Goal: Transaction & Acquisition: Purchase product/service

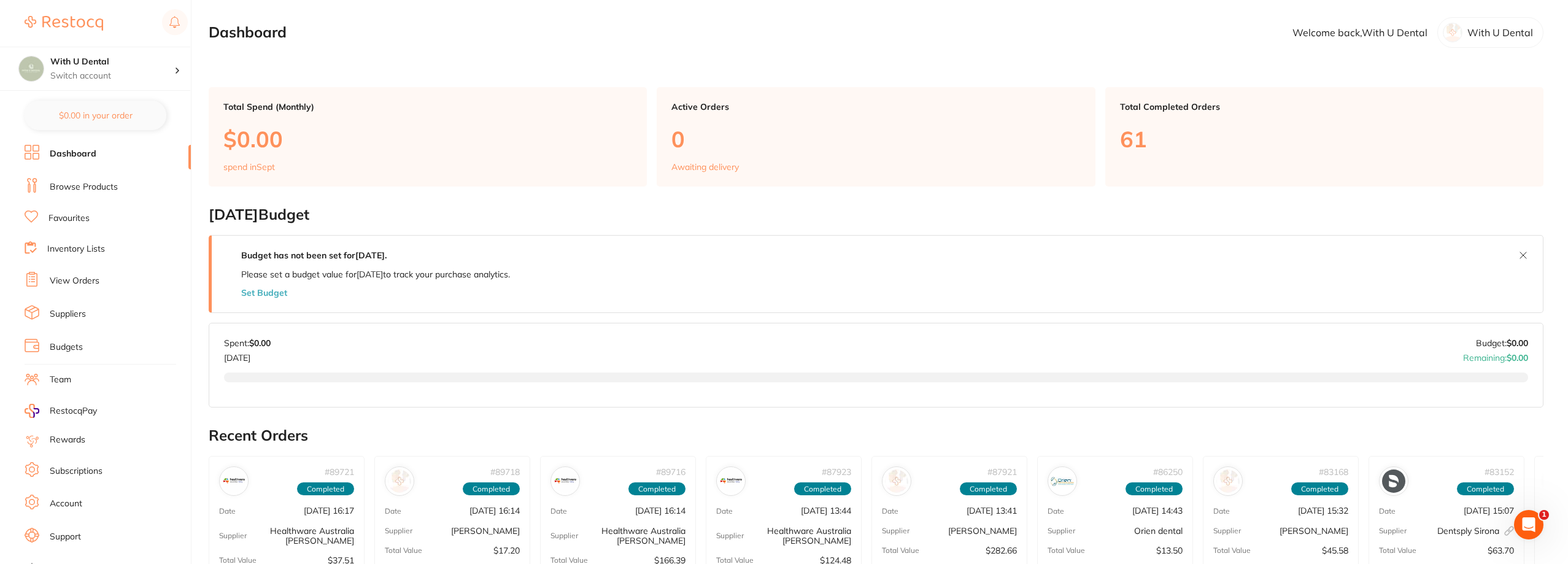
click at [88, 281] on link "View Orders" at bounding box center [75, 280] width 50 height 12
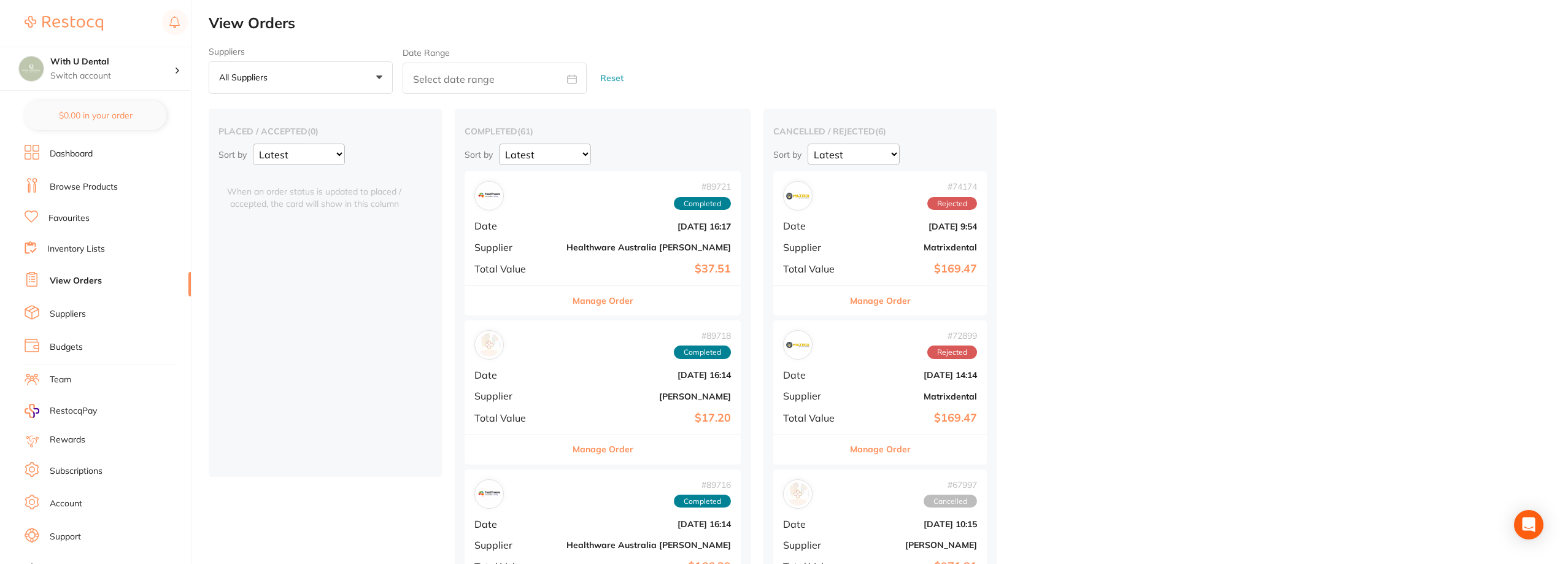
click at [75, 227] on ul "Dashboard Browse Products Favourites Inventory Lists View Orders Suppliers Budg…" at bounding box center [107, 356] width 166 height 423
click at [73, 218] on link "Favourites" at bounding box center [69, 218] width 41 height 12
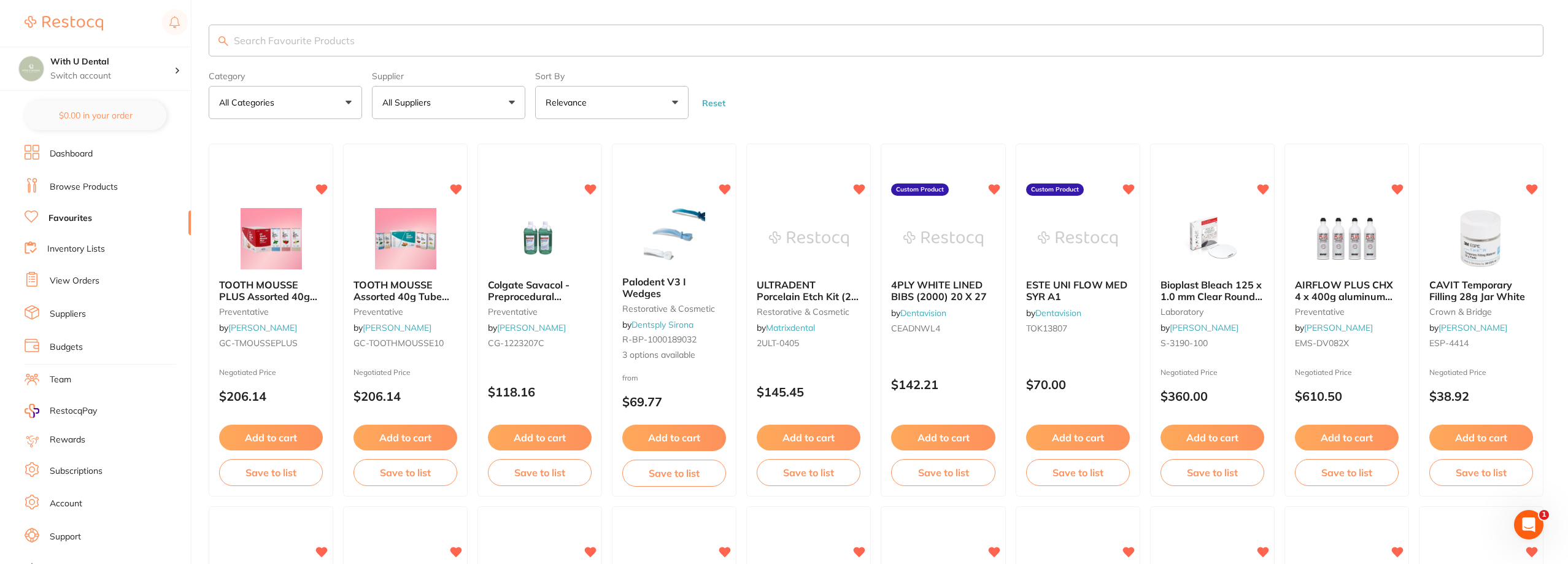
click at [288, 42] on input "search" at bounding box center [876, 40] width 1335 height 32
click at [104, 187] on link "Browse Products" at bounding box center [84, 187] width 68 height 12
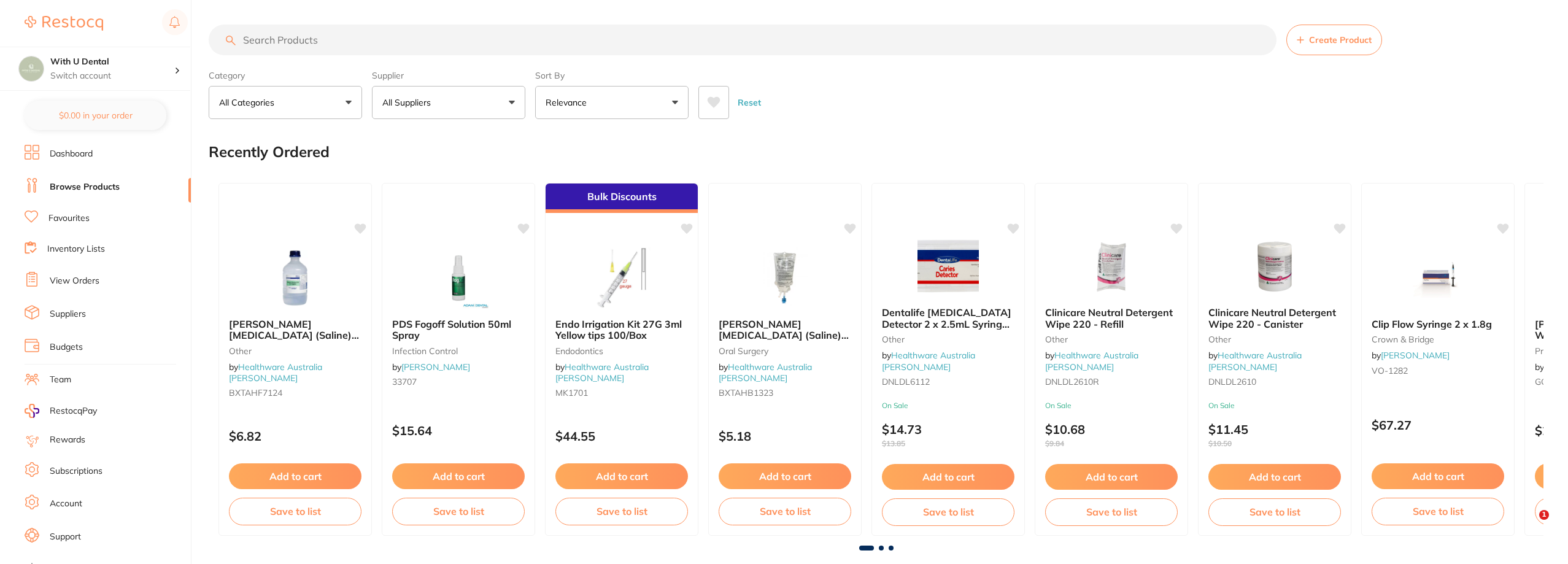
click at [390, 34] on input "search" at bounding box center [742, 40] width 1068 height 31
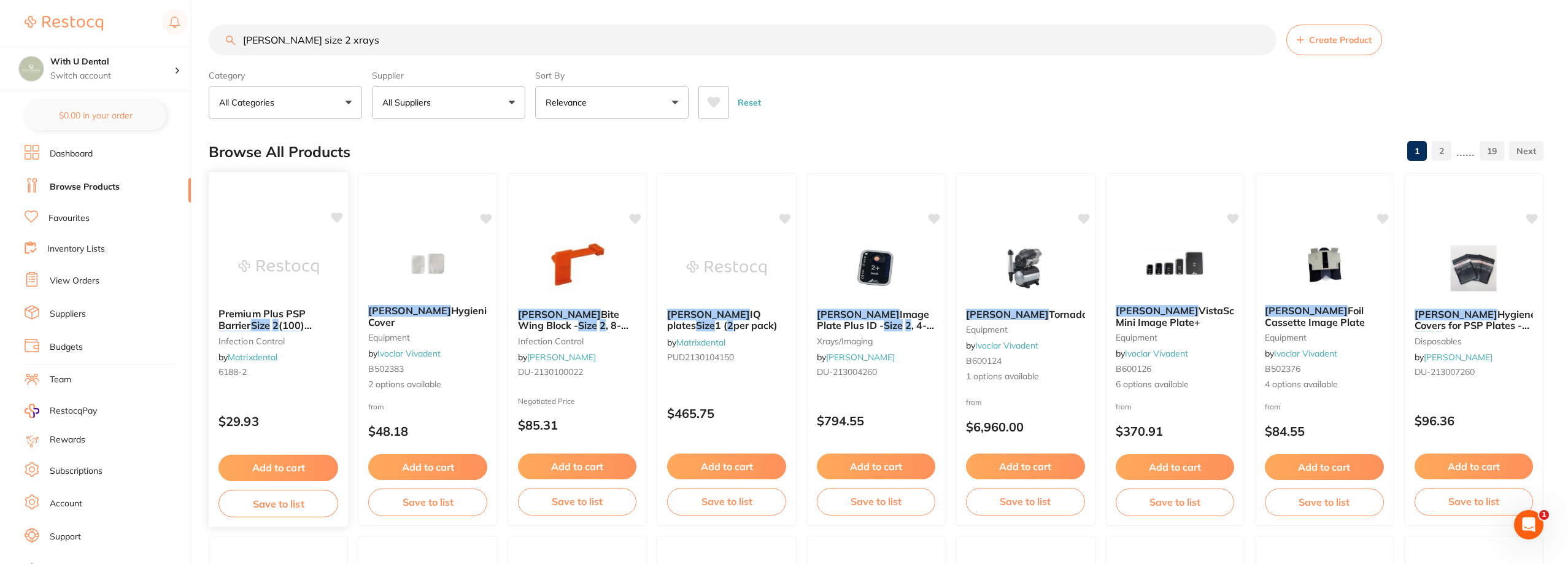
type input "[PERSON_NAME] size 2 xrays"
click at [283, 263] on img at bounding box center [279, 267] width 81 height 62
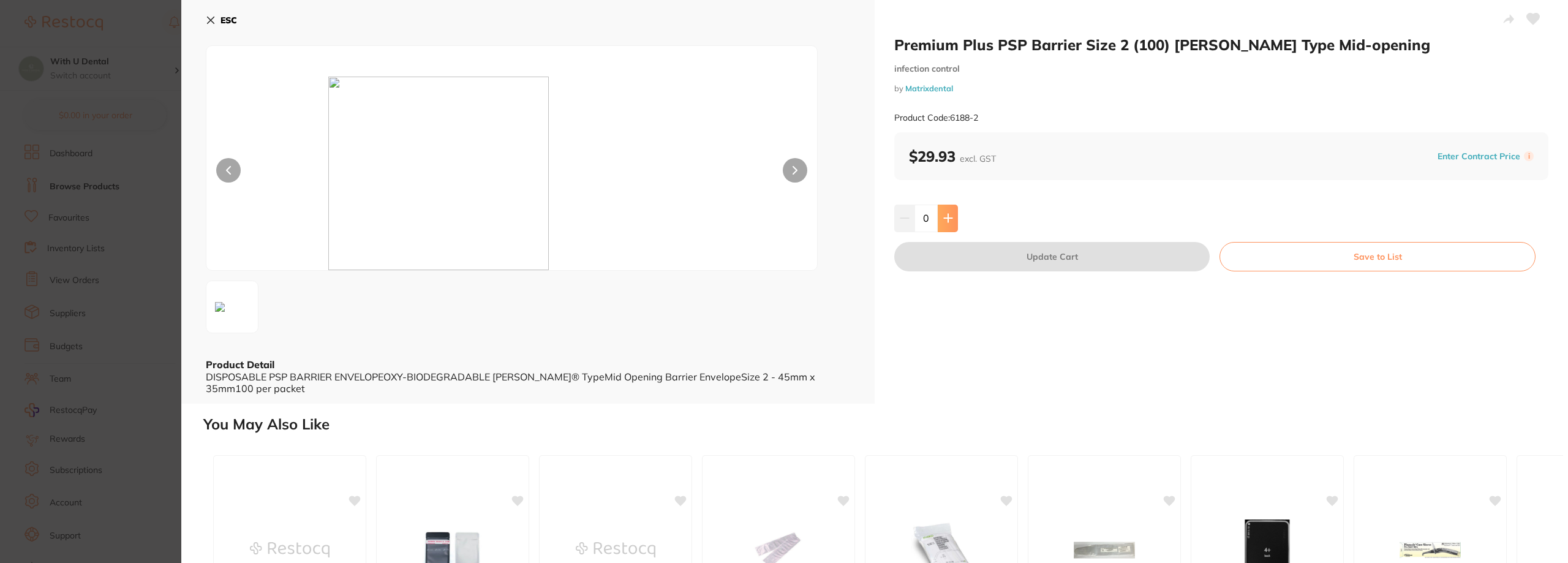
click at [668, 223] on icon at bounding box center [948, 217] width 10 height 10
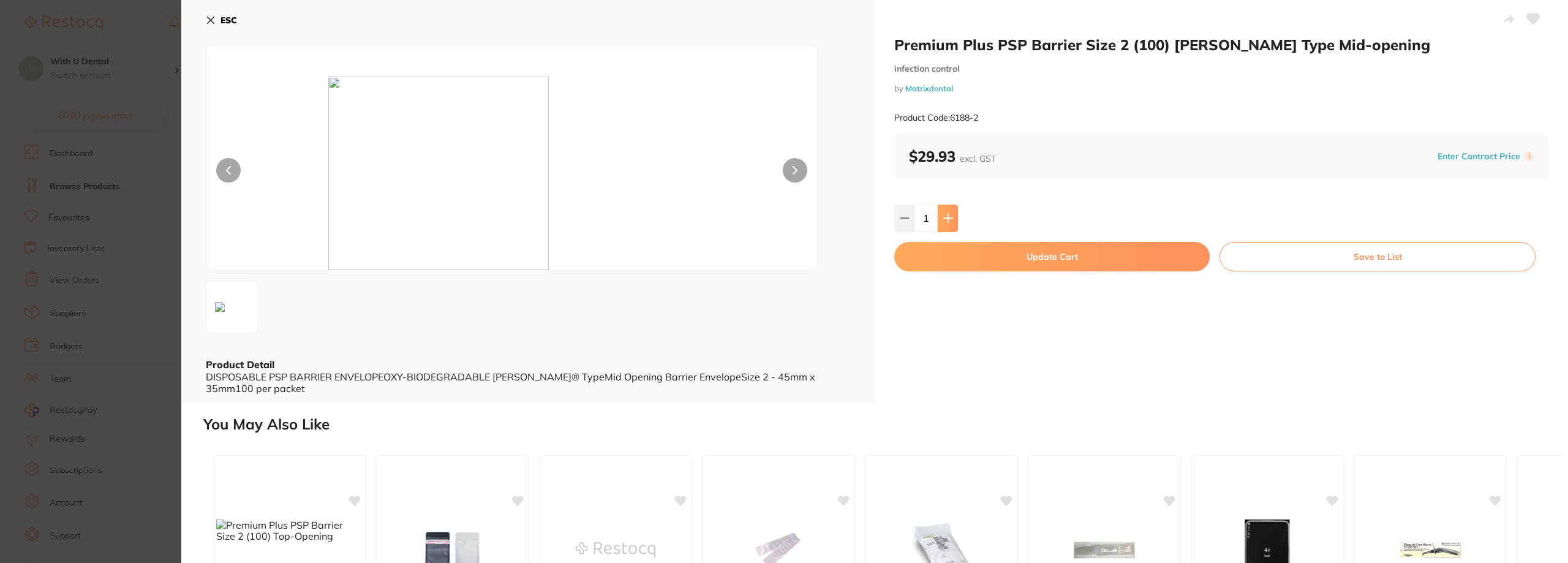
click at [668, 222] on icon at bounding box center [948, 217] width 10 height 10
click at [668, 217] on icon at bounding box center [948, 217] width 10 height 10
click at [668, 221] on icon at bounding box center [948, 218] width 8 height 8
type input "4"
click at [668, 259] on button "Update Cart" at bounding box center [1051, 256] width 316 height 29
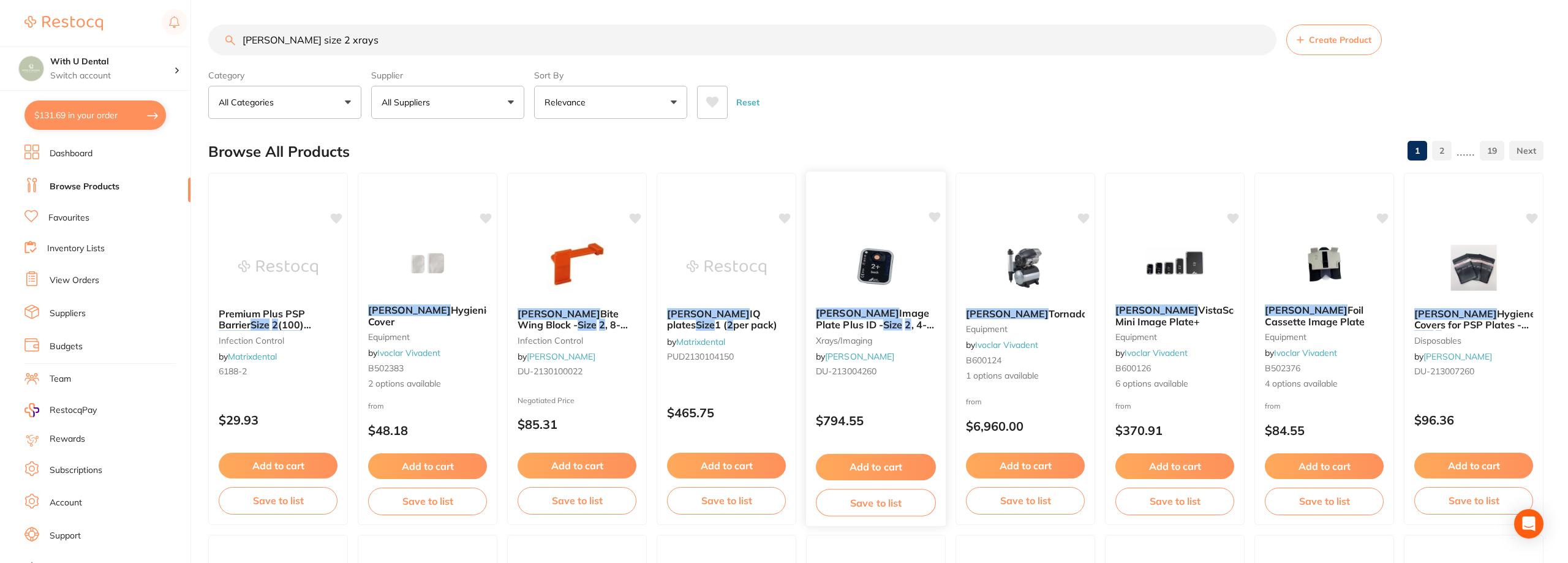
checkbox input "false"
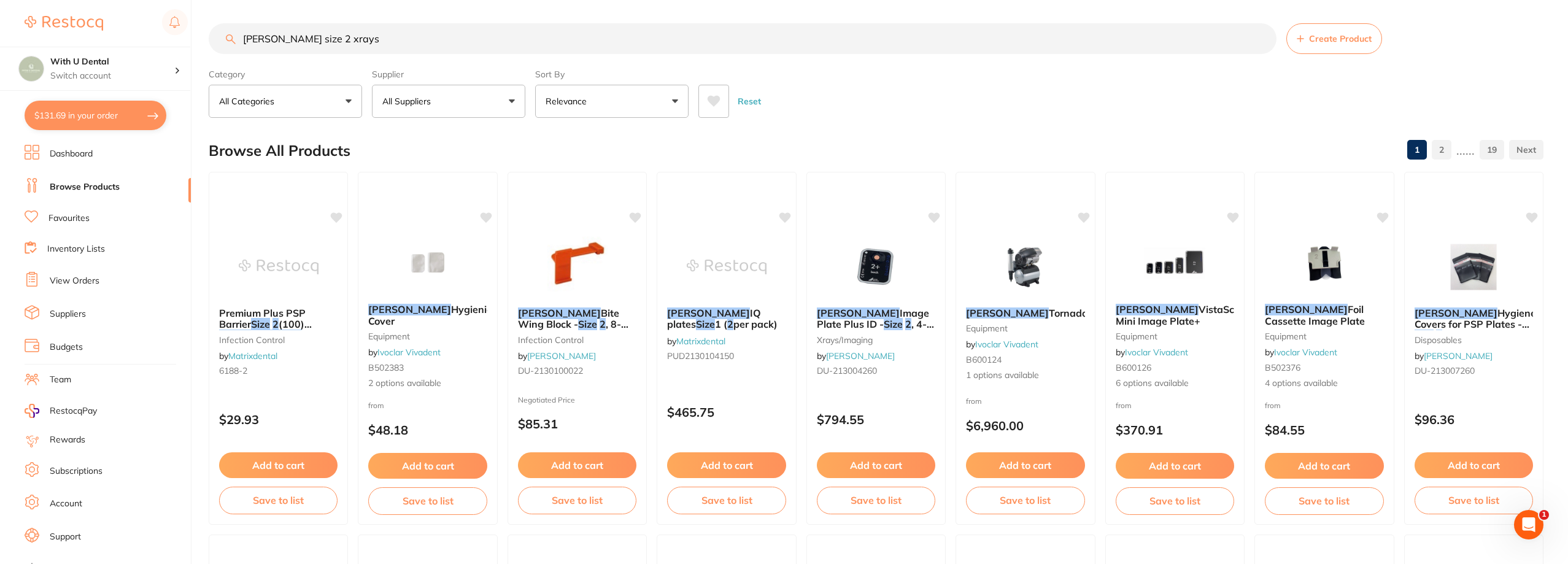
drag, startPoint x: 343, startPoint y: 44, endPoint x: 177, endPoint y: 45, distance: 166.0
click at [177, 45] on div "$131.69 With U Dental Switch account With U Dental $131.69 in your order Dashbo…" at bounding box center [784, 280] width 1568 height 564
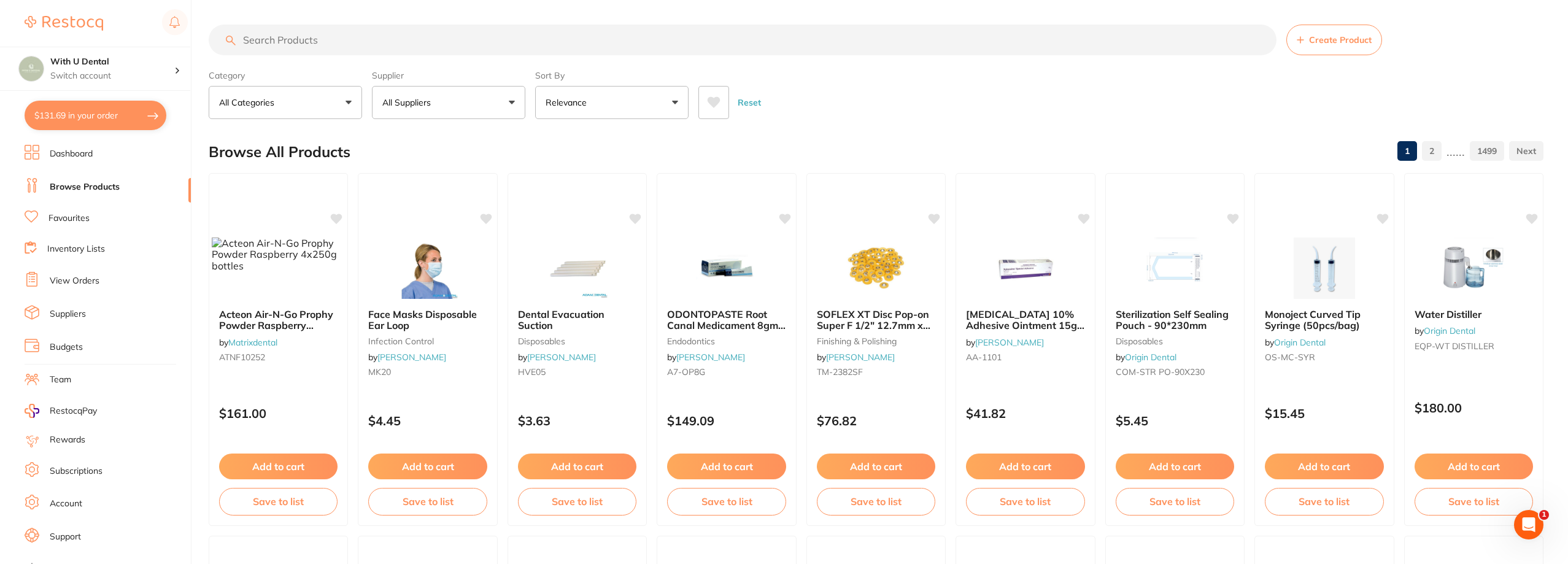
click at [90, 119] on button "$131.69 in your order" at bounding box center [95, 116] width 142 height 29
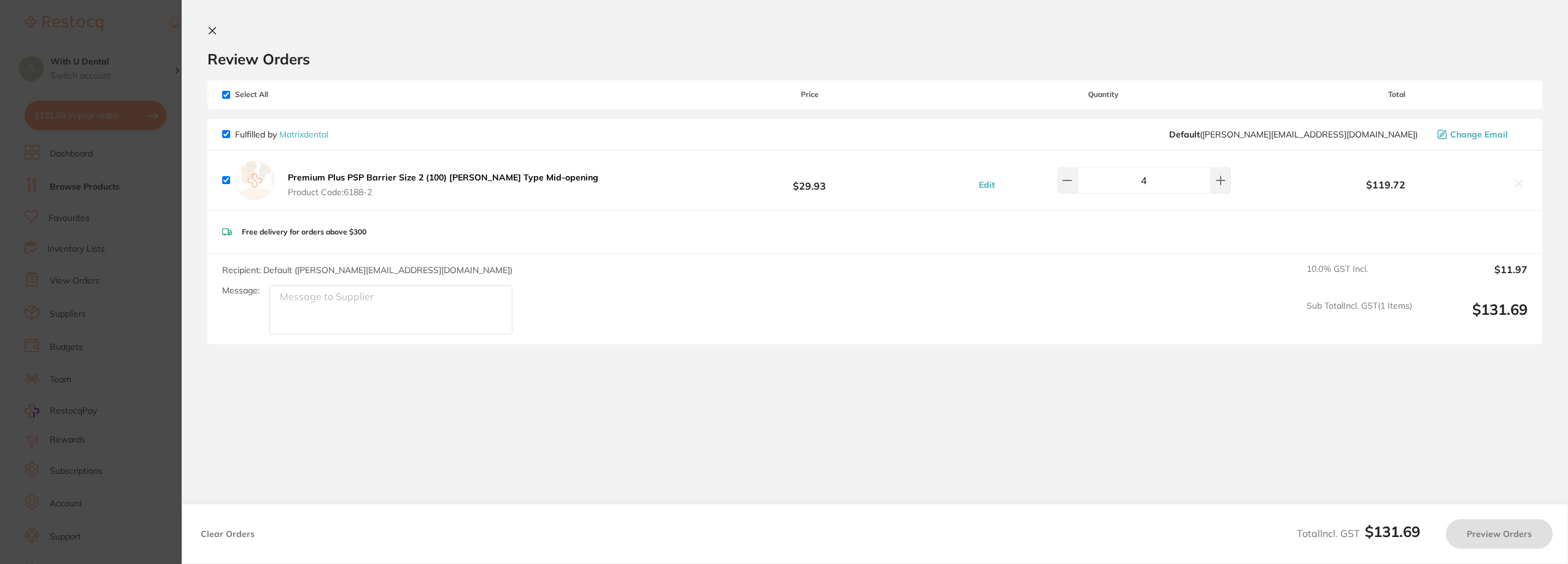
checkbox input "true"
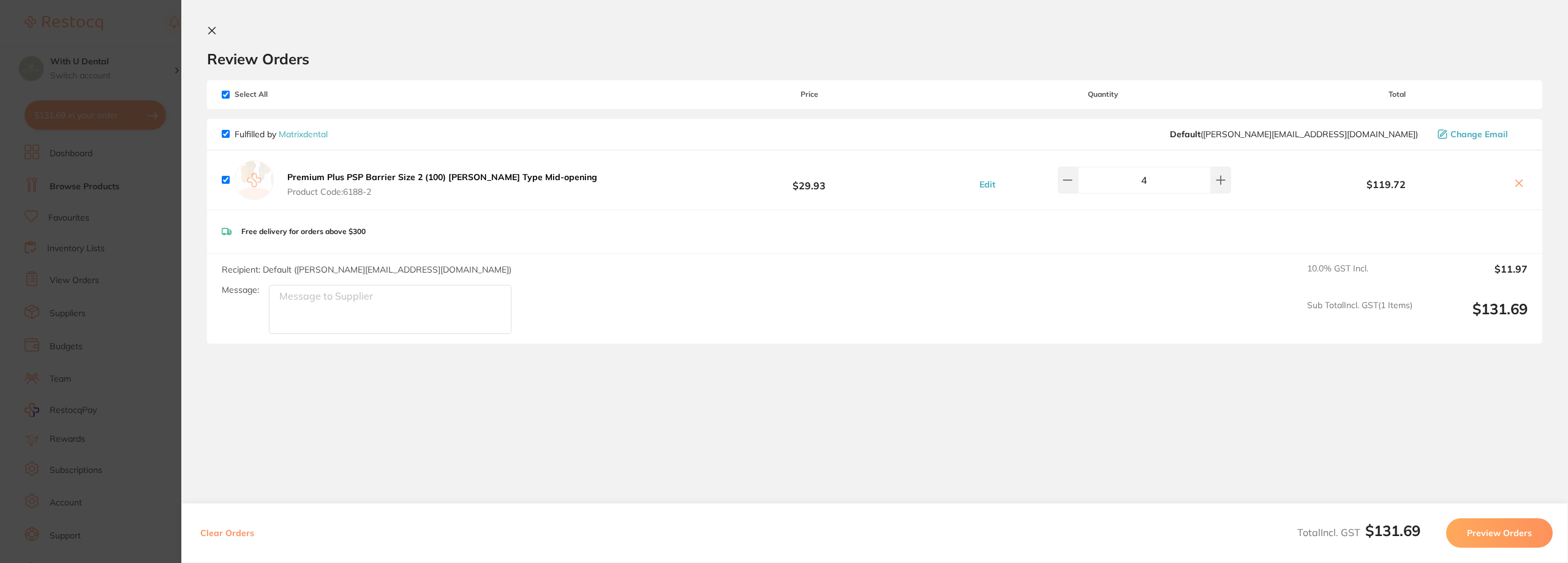
click at [219, 25] on section "Review Orders Your orders are being processed and we will notify you once we ha…" at bounding box center [874, 269] width 1386 height 538
click at [217, 31] on button at bounding box center [214, 31] width 15 height 11
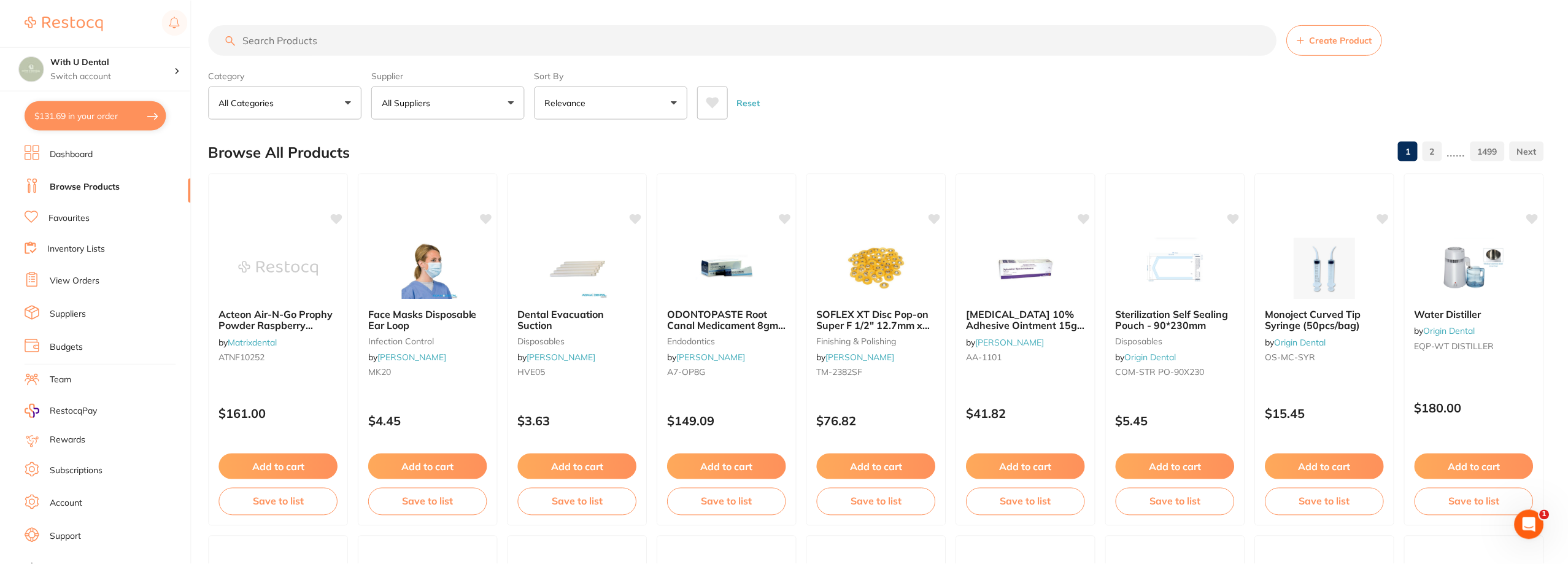
scroll to position [1, 0]
click at [369, 53] on input "search" at bounding box center [742, 38] width 1068 height 31
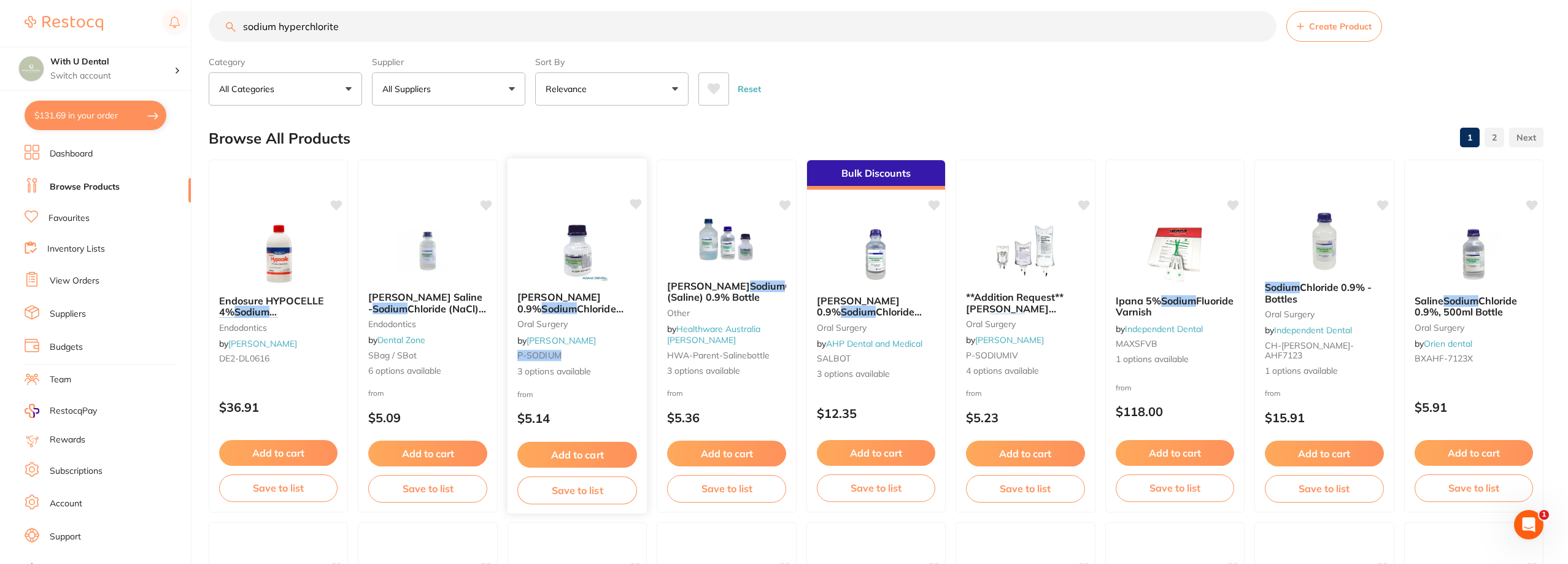
scroll to position [0, 0]
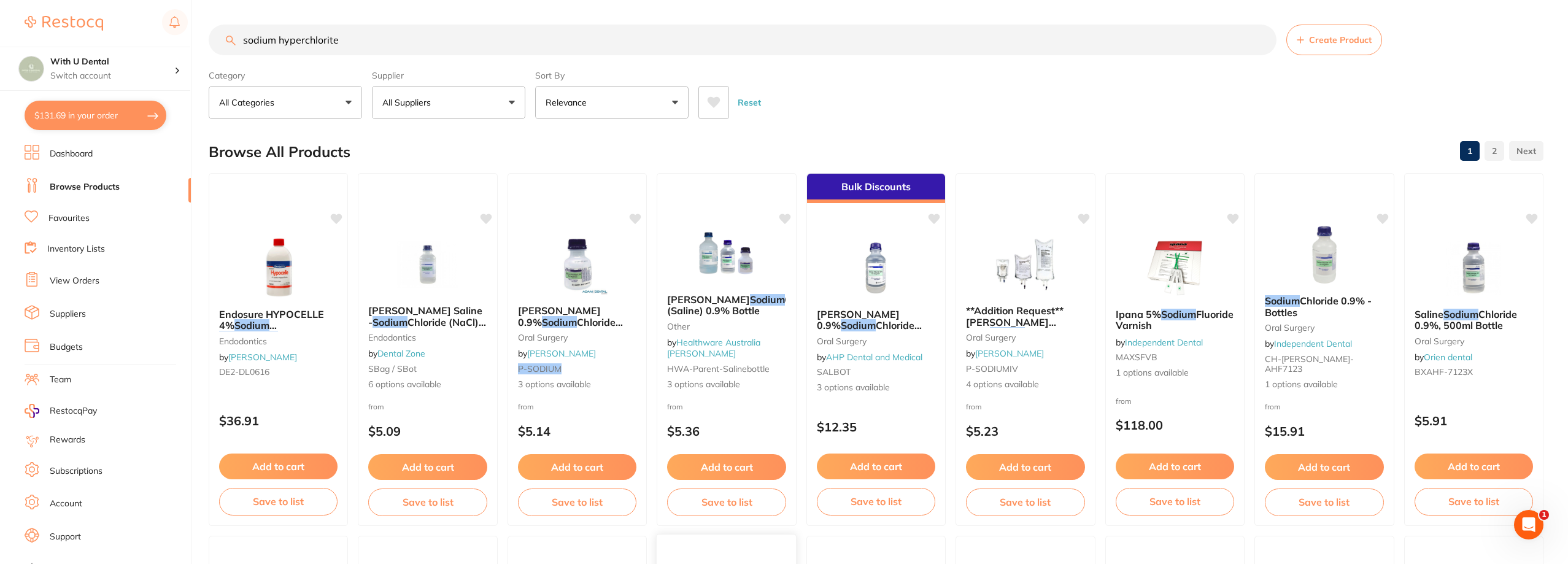
type input "sodium hyperchlorite"
click at [107, 111] on button "$131.69 in your order" at bounding box center [95, 116] width 142 height 29
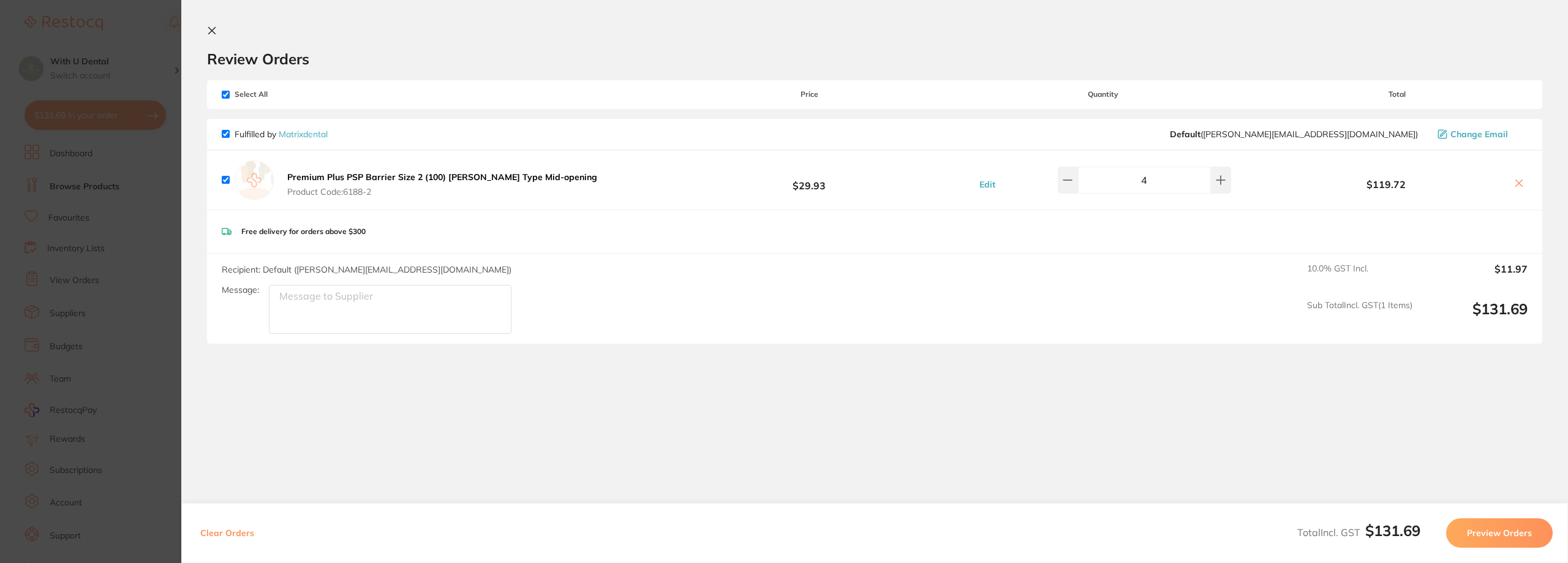
click at [668, 541] on button "Preview Orders" at bounding box center [1499, 533] width 106 height 29
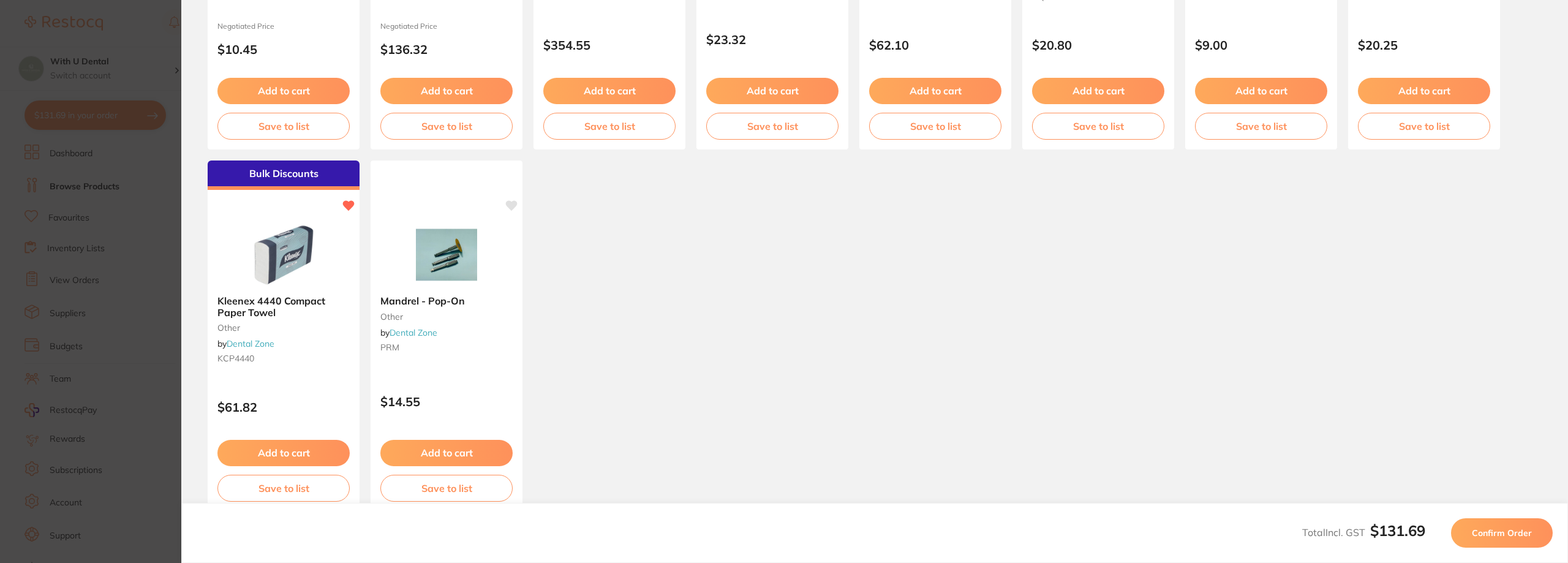
click at [668, 533] on span "Confirm Order" at bounding box center [1502, 532] width 60 height 11
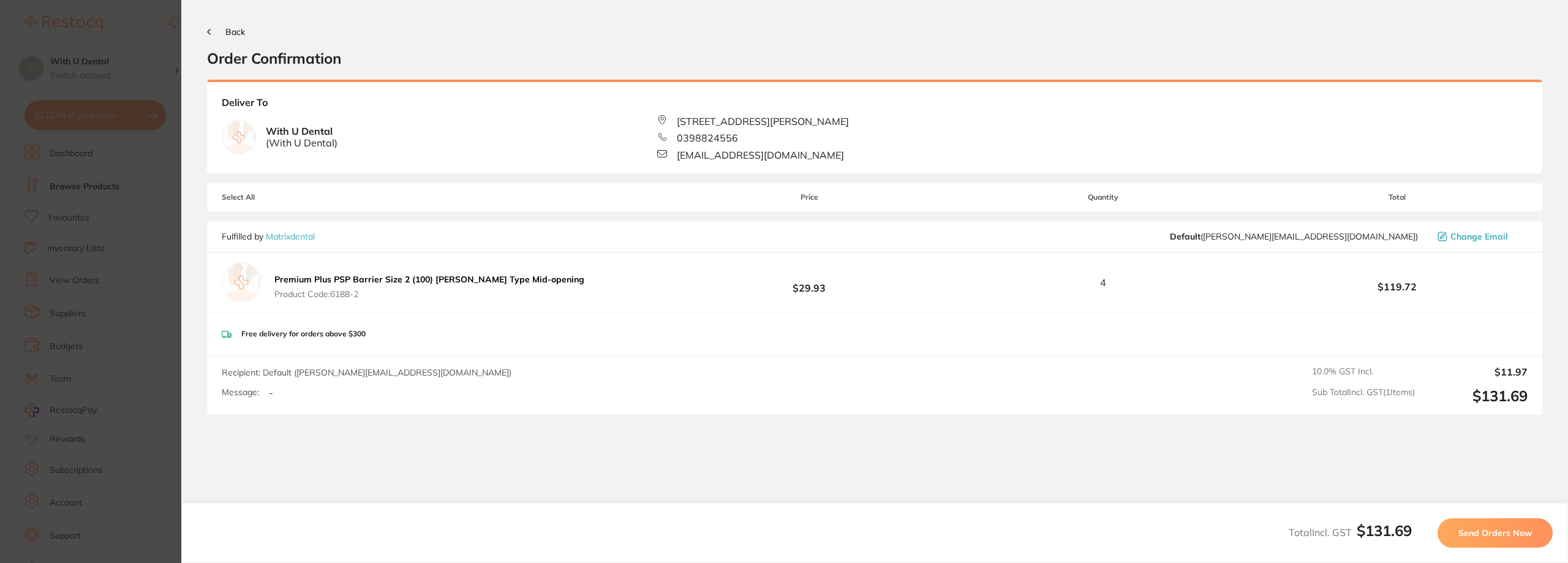
click at [668, 533] on span "Send Orders Now" at bounding box center [1495, 532] width 73 height 11
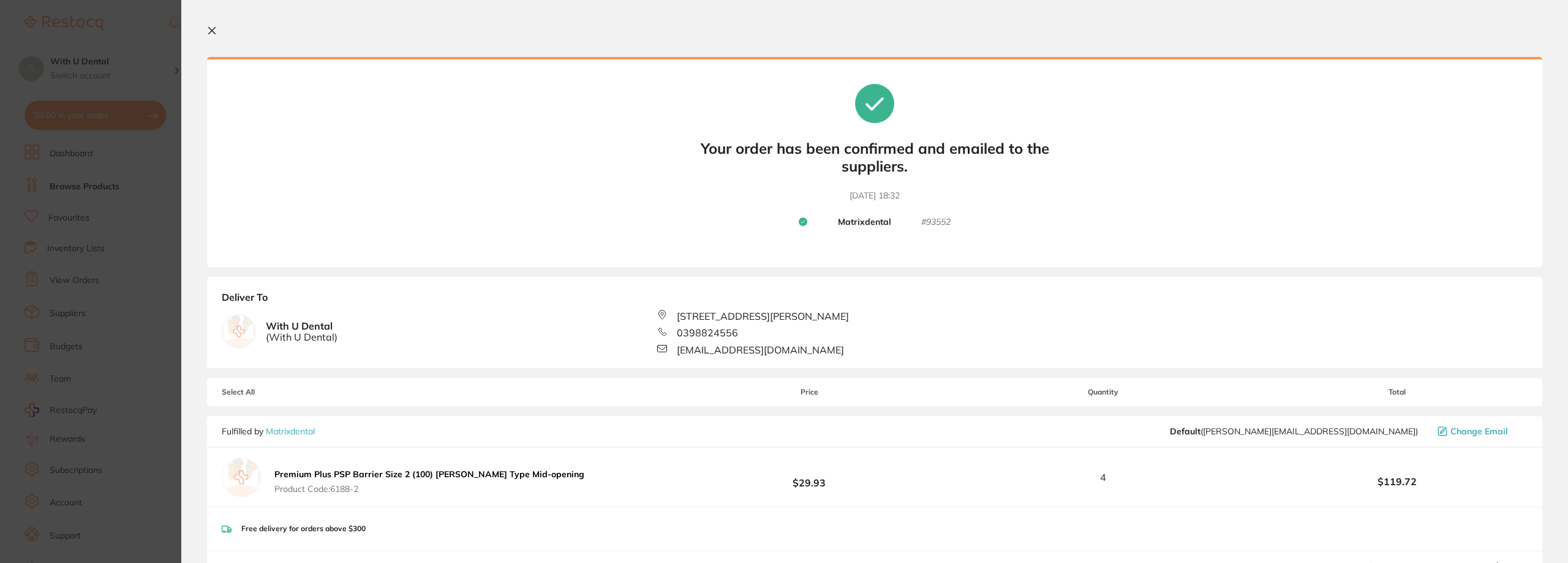
click at [218, 29] on button at bounding box center [214, 31] width 15 height 11
